Goal: Information Seeking & Learning: Learn about a topic

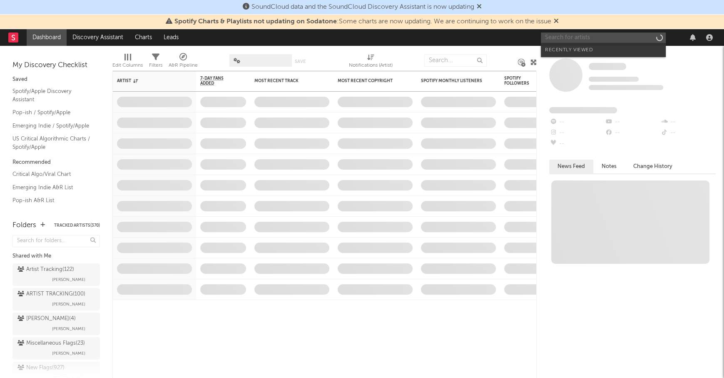
click at [559, 33] on input "text" at bounding box center [603, 37] width 125 height 10
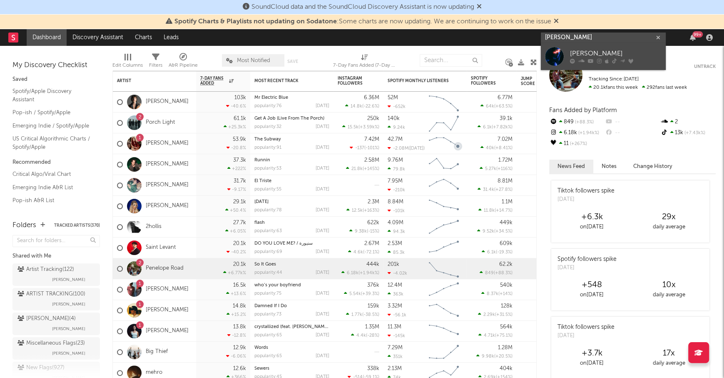
type input "ella boh"
click at [573, 52] on div "[PERSON_NAME]" at bounding box center [616, 54] width 92 height 10
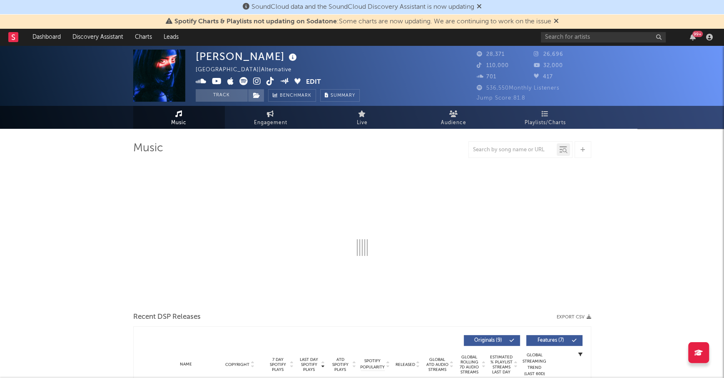
select select "6m"
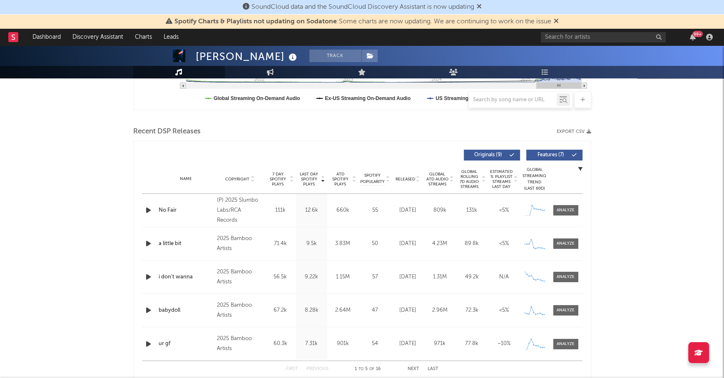
scroll to position [293, 0]
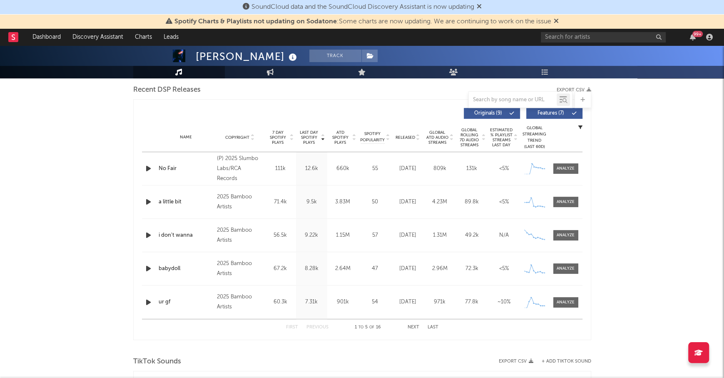
click at [144, 201] on icon "button" at bounding box center [148, 201] width 9 height 10
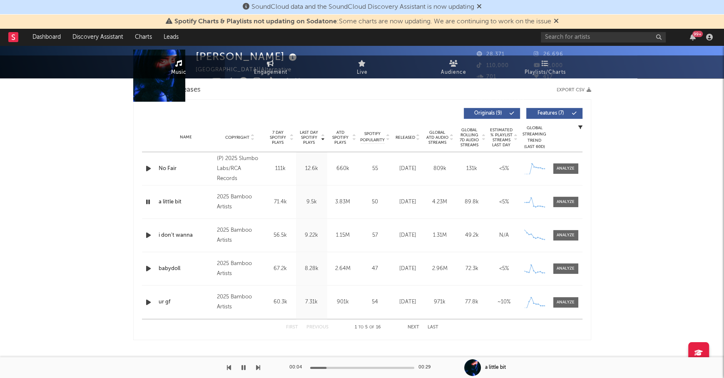
scroll to position [0, 0]
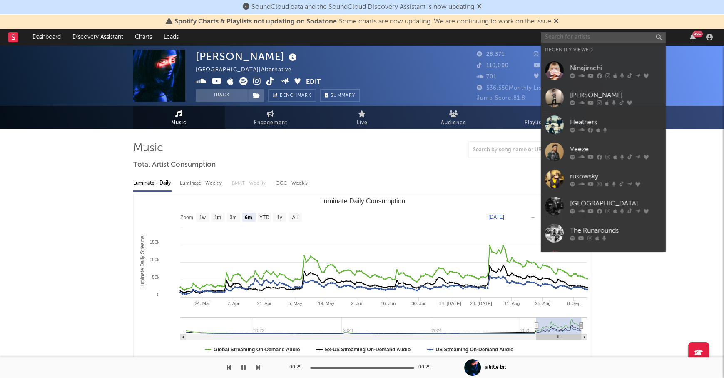
click at [571, 36] on input "text" at bounding box center [603, 37] width 125 height 10
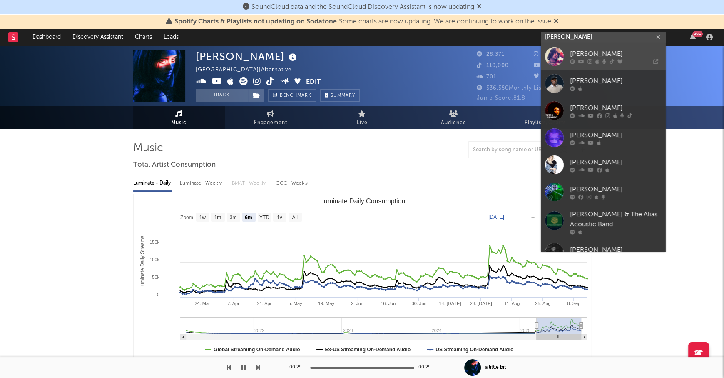
type input "elias ronn"
click at [603, 51] on div "[PERSON_NAME]" at bounding box center [616, 54] width 92 height 10
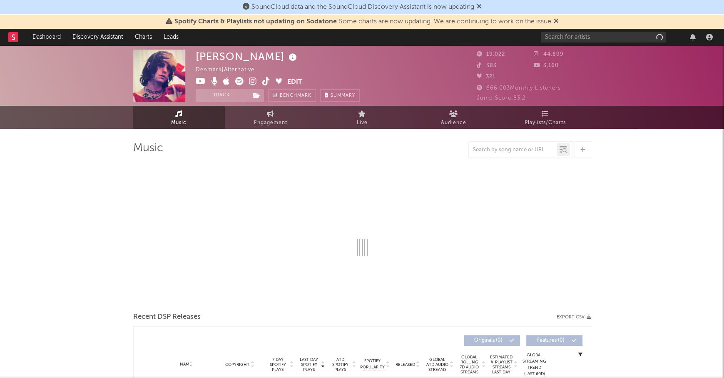
select select "6m"
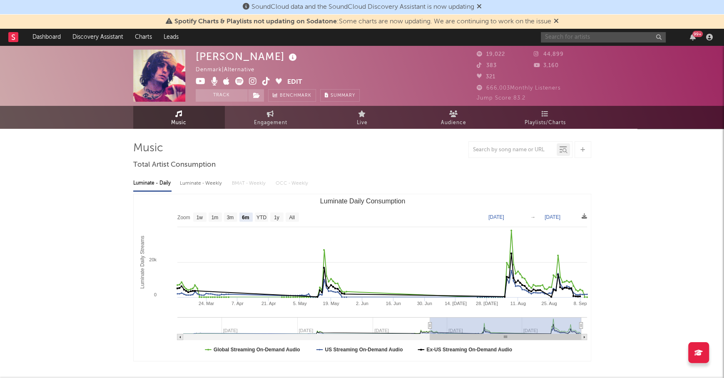
click at [568, 34] on input "text" at bounding box center [603, 37] width 125 height 10
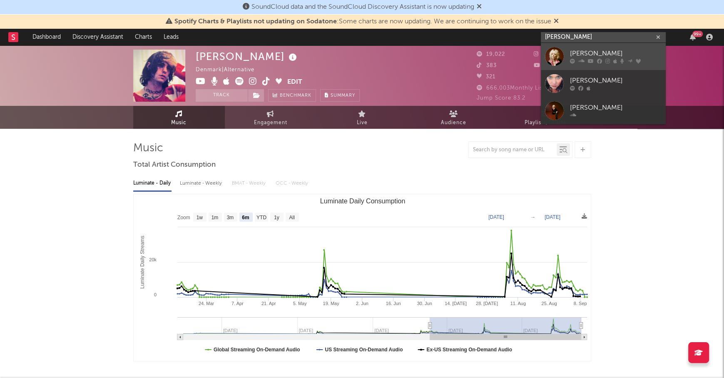
type input "[PERSON_NAME]"
click at [601, 50] on div "[PERSON_NAME]" at bounding box center [616, 54] width 92 height 10
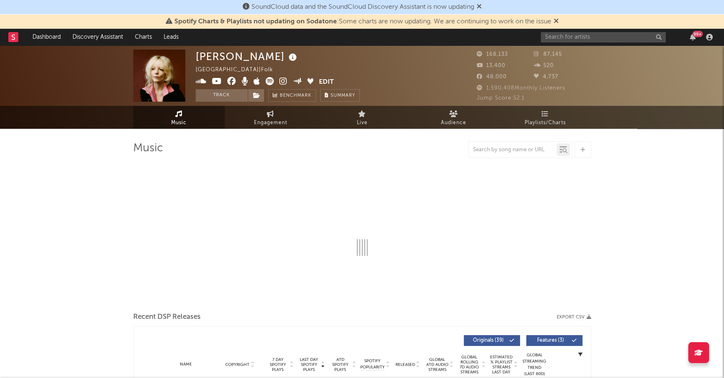
select select "6m"
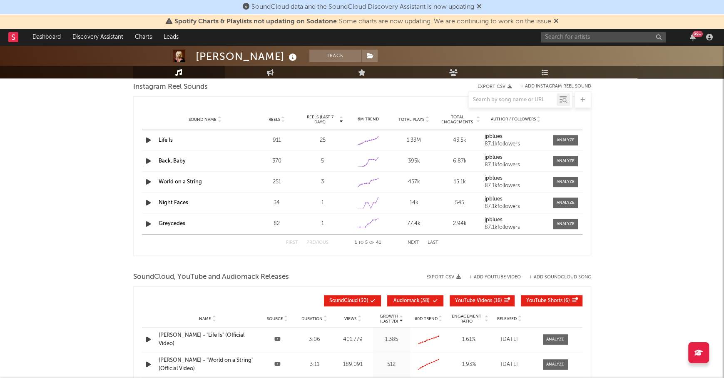
scroll to position [580, 0]
